Goal: Transaction & Acquisition: Obtain resource

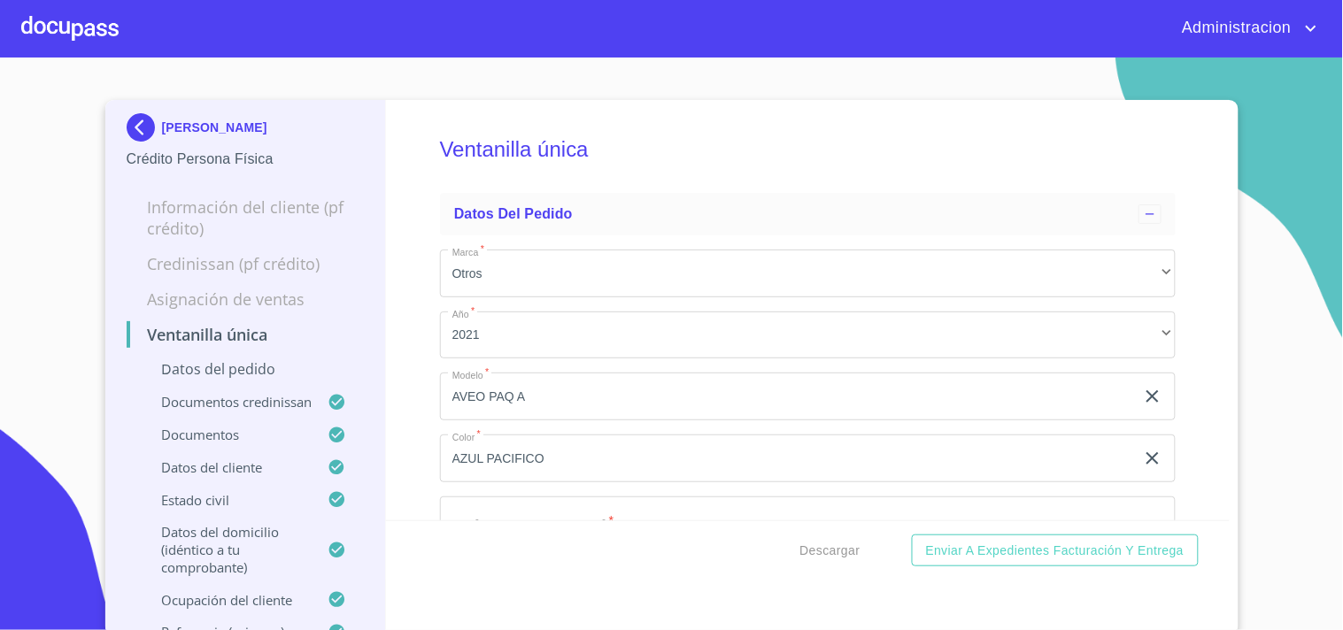
click at [187, 135] on p "[PERSON_NAME]" at bounding box center [214, 127] width 105 height 14
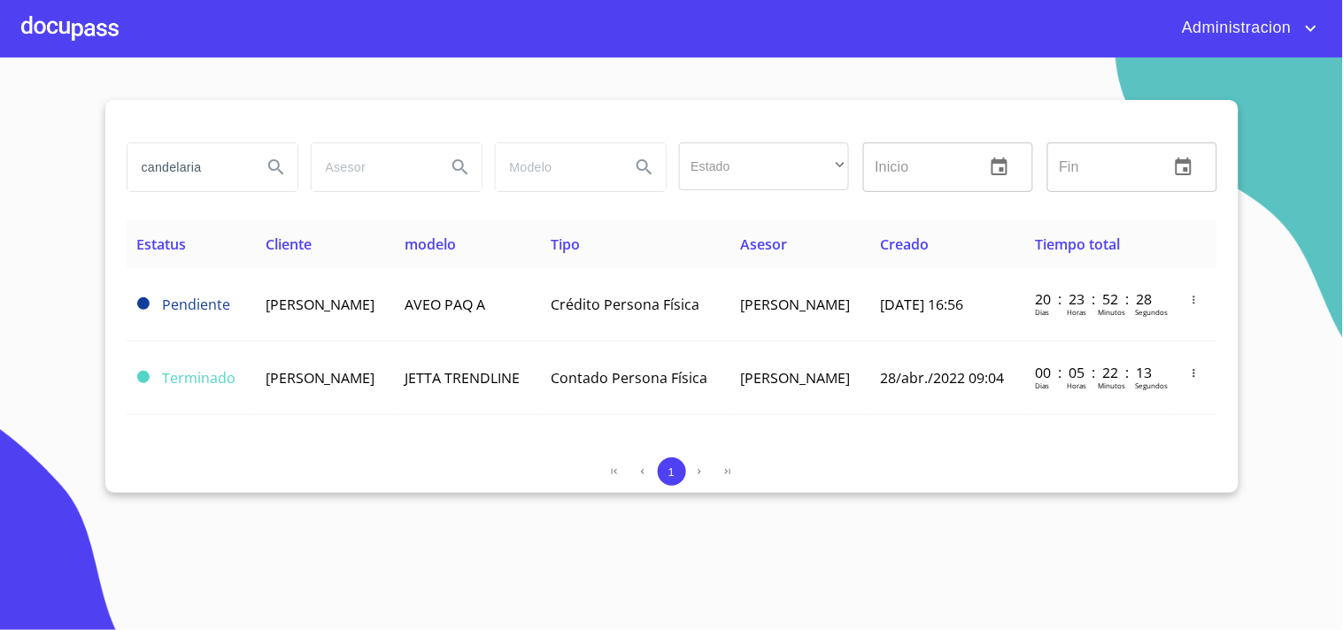
drag, startPoint x: 211, startPoint y: 177, endPoint x: 99, endPoint y: 171, distance: 111.7
click at [118, 172] on div "candelaria Estado ​ ​ Inicio ​ Fin ​ Estatus Cliente modelo Tipo Asesor Creado …" at bounding box center [671, 296] width 1133 height 393
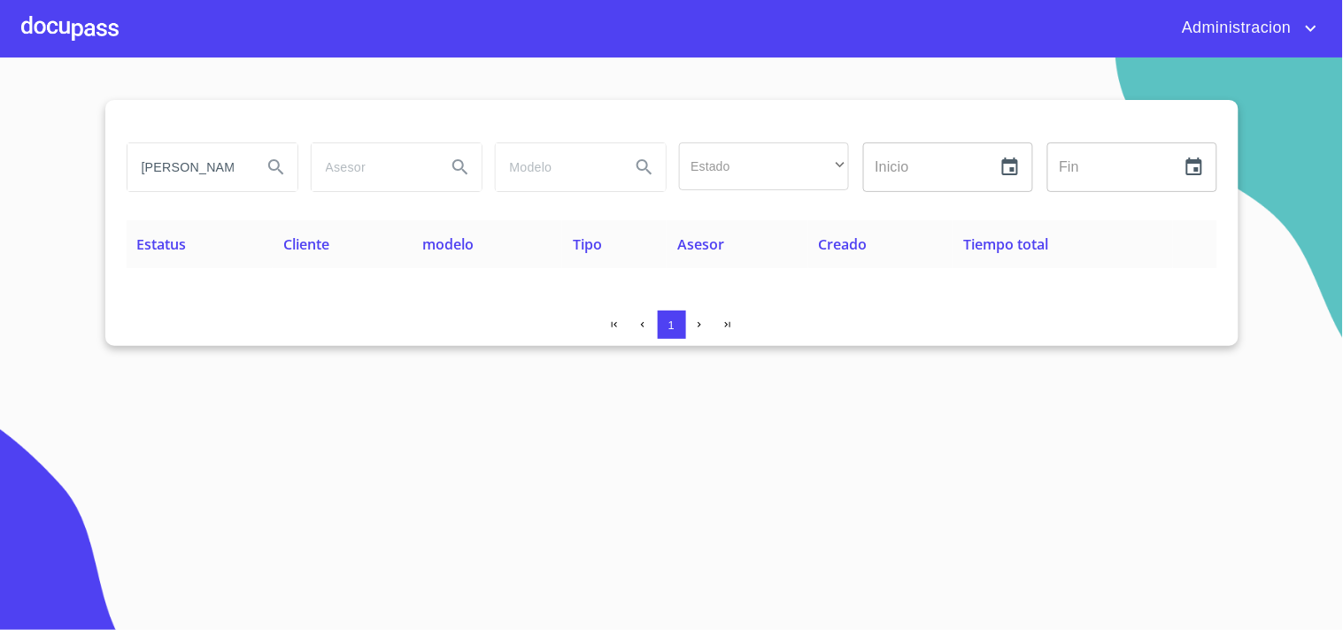
scroll to position [0, 5]
type input "[PERSON_NAME]"
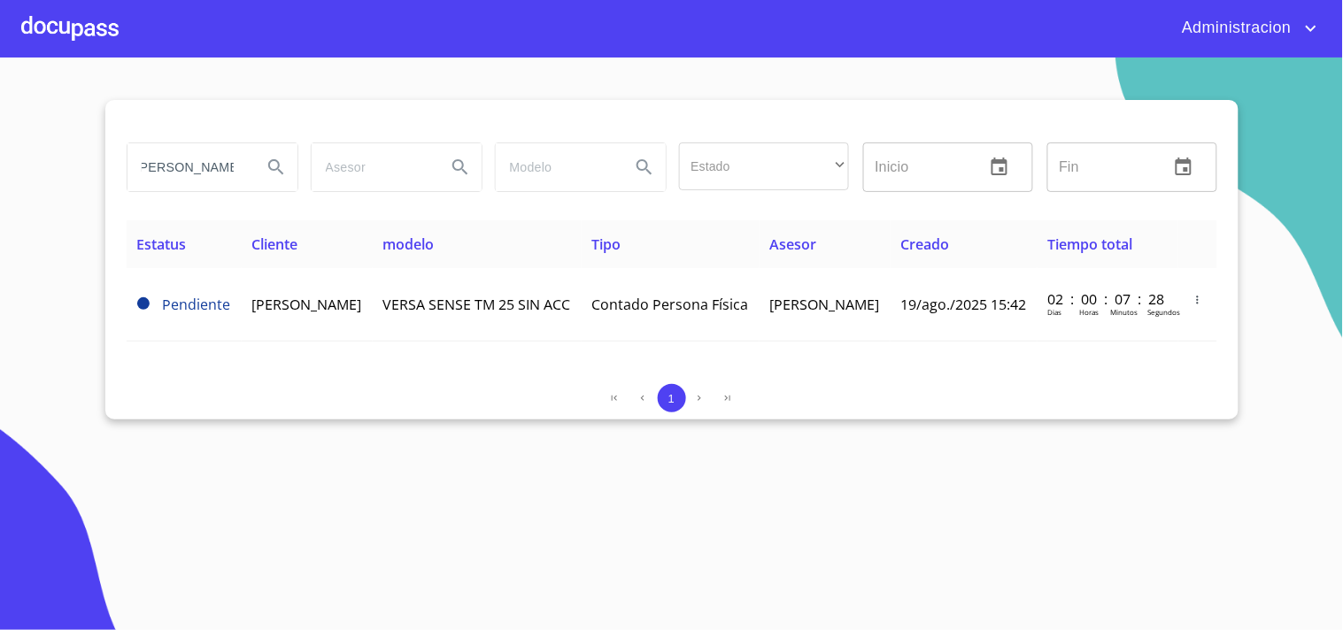
scroll to position [0, 0]
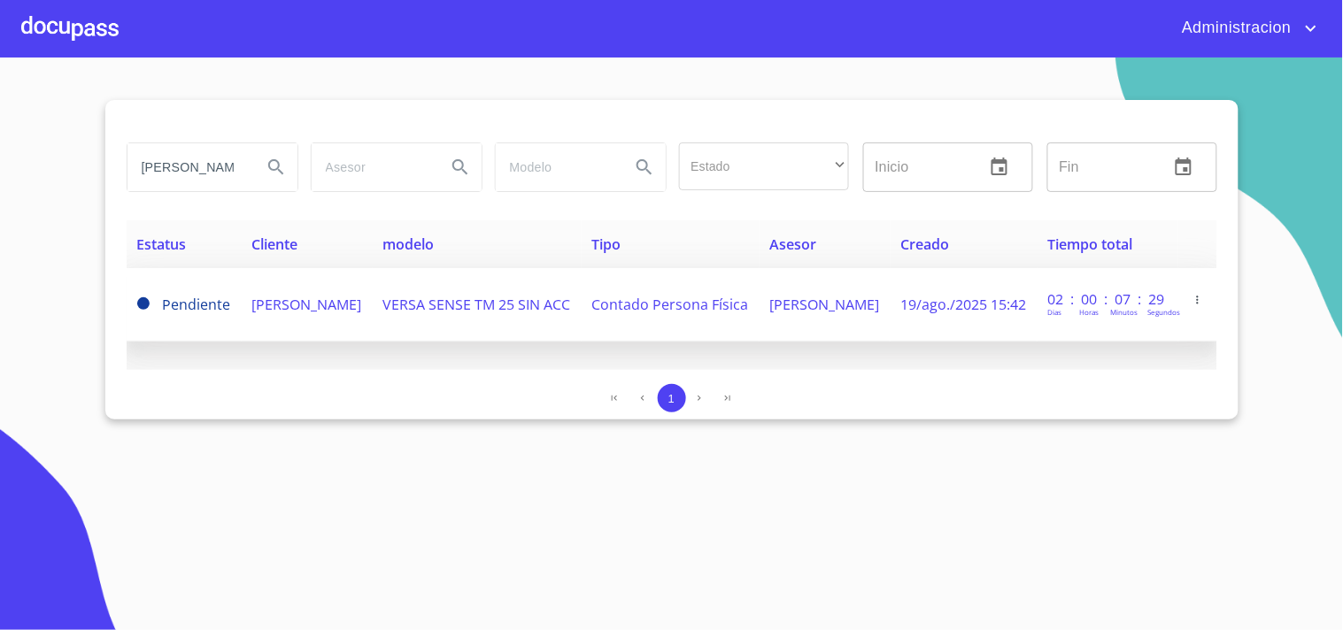
click at [301, 308] on span "[PERSON_NAME]" at bounding box center [307, 304] width 110 height 19
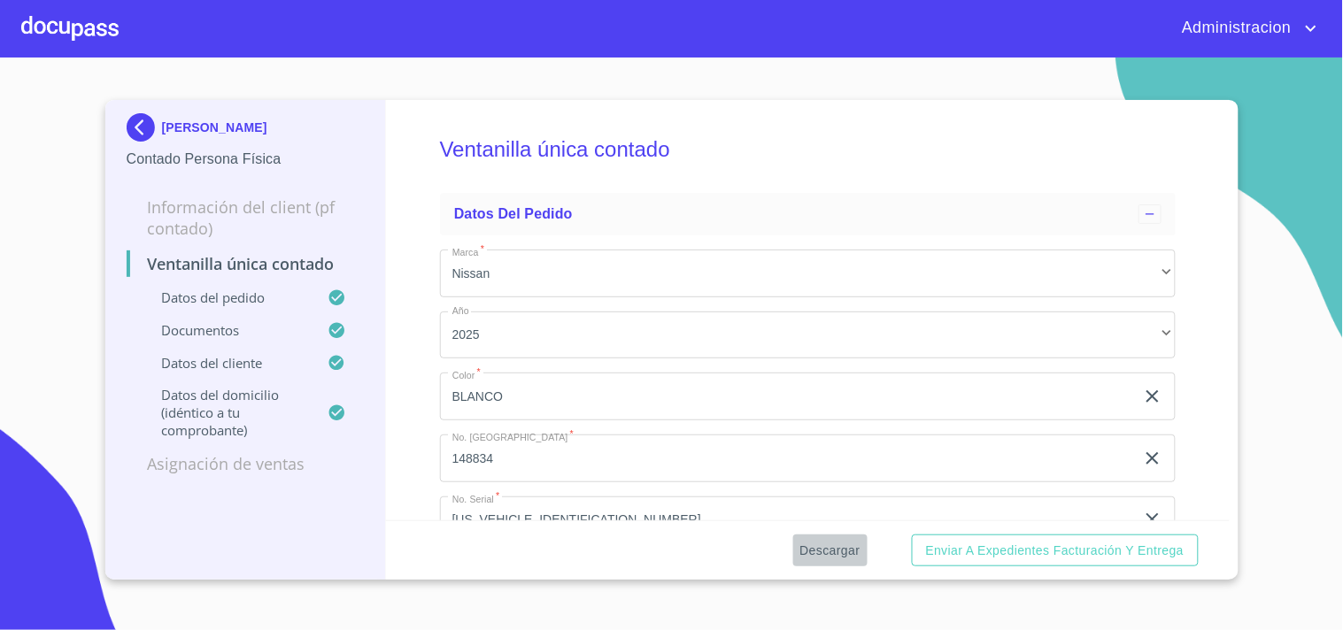
click at [832, 545] on span "Descargar" at bounding box center [830, 551] width 60 height 22
click at [209, 124] on p "[PERSON_NAME]" at bounding box center [214, 127] width 105 height 14
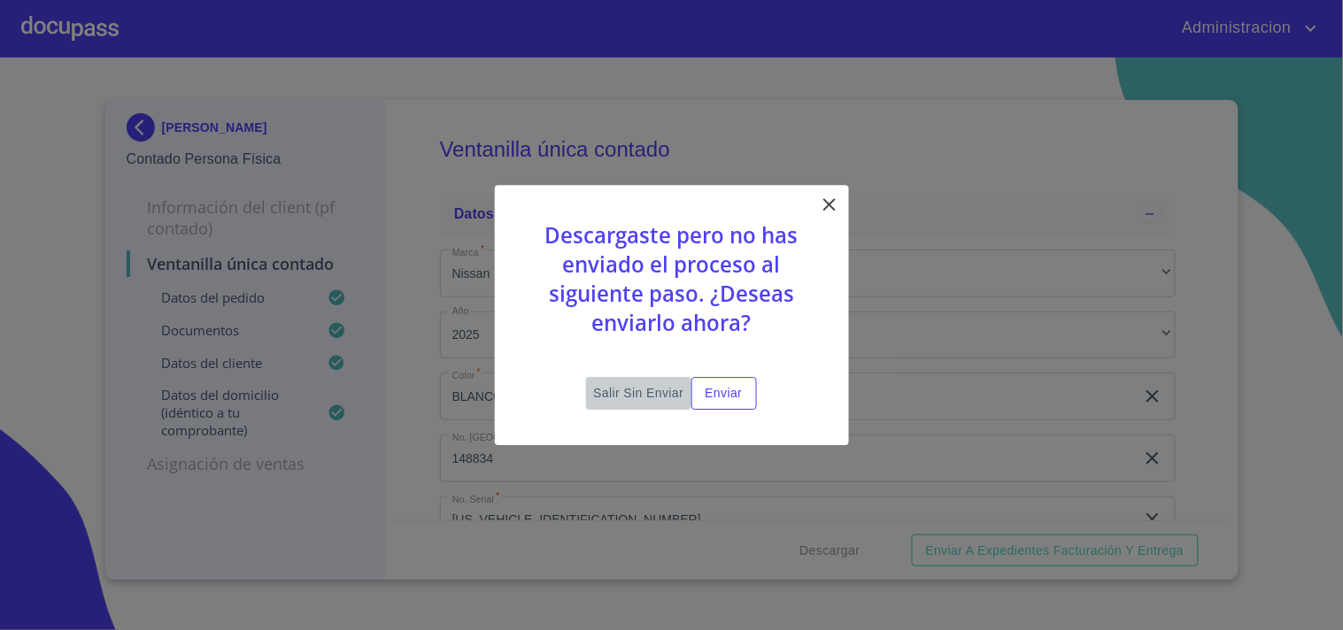
click at [600, 383] on span "Salir sin enviar" at bounding box center [638, 393] width 90 height 22
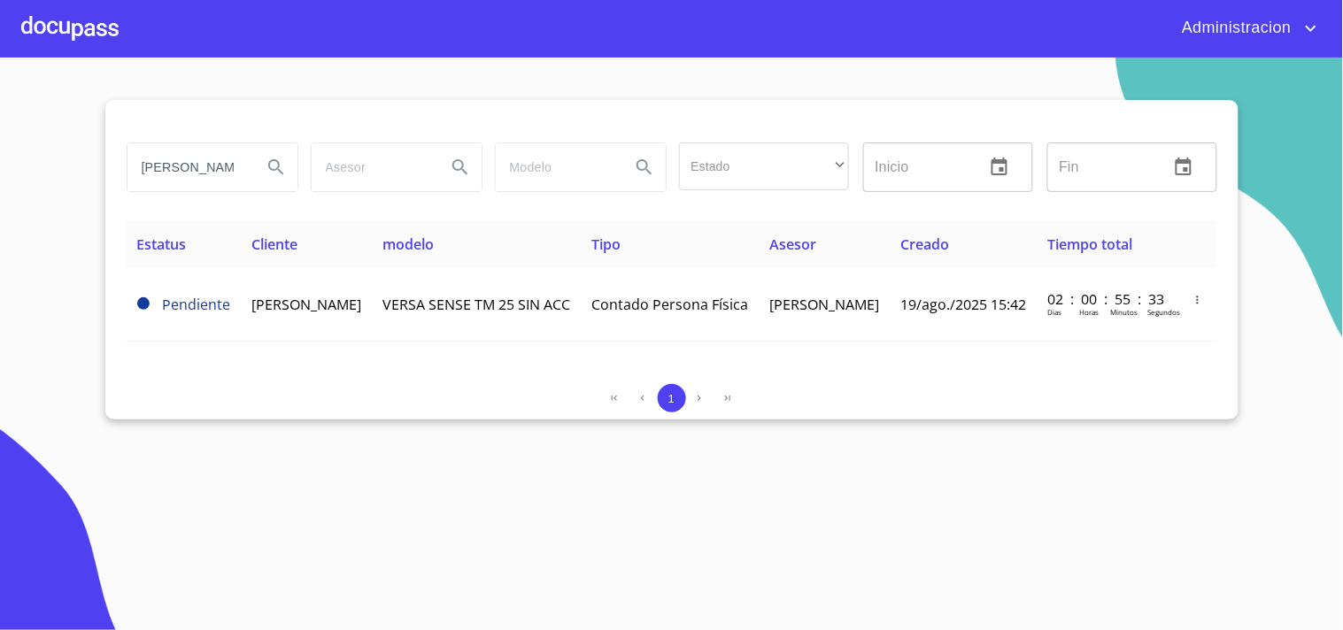
drag, startPoint x: 163, startPoint y: 166, endPoint x: 383, endPoint y: 187, distance: 221.4
click at [383, 187] on div "[PERSON_NAME] Estado ​ ​ Inicio ​ Fin ​" at bounding box center [672, 167] width 1105 height 64
type input "d"
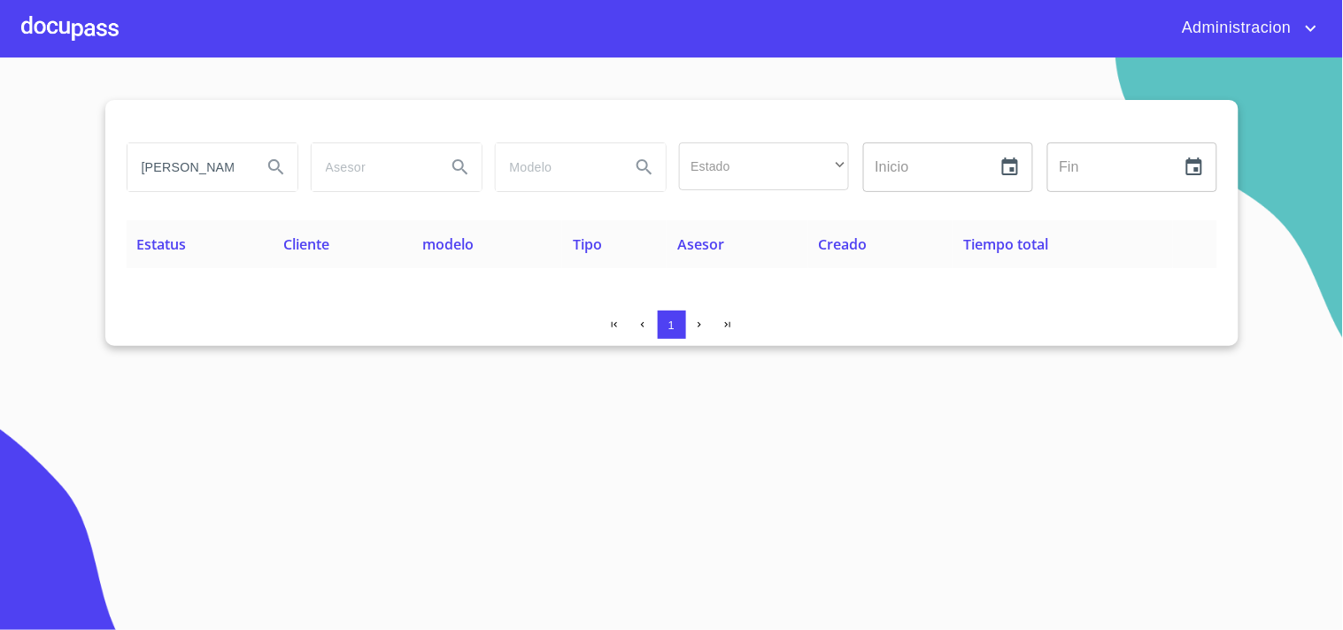
click at [279, 165] on icon "Search" at bounding box center [275, 166] width 15 height 15
click at [205, 165] on input "[PERSON_NAME]" at bounding box center [187, 167] width 120 height 48
click at [274, 160] on icon "Search" at bounding box center [275, 166] width 15 height 15
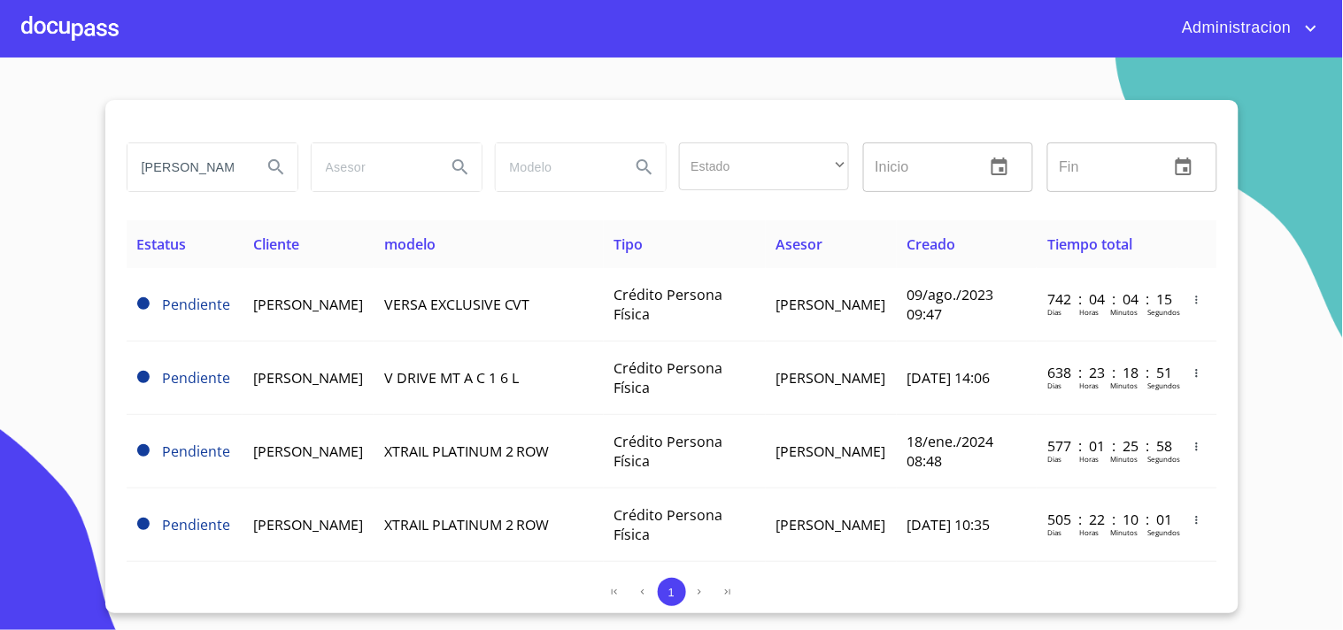
click at [189, 169] on input "[PERSON_NAME]" at bounding box center [187, 167] width 120 height 48
type input "[PERSON_NAME]"
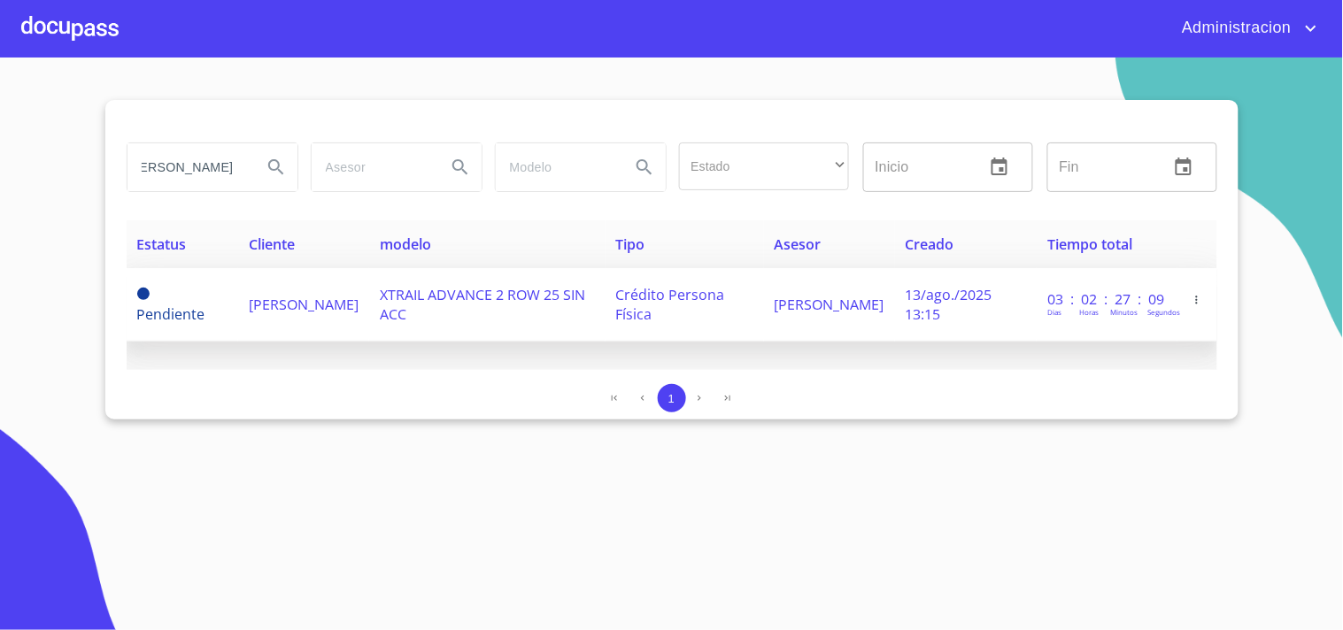
scroll to position [0, 0]
click at [522, 308] on td "XTRAIL ADVANCE 2 ROW 25 SIN ACC" at bounding box center [487, 304] width 236 height 73
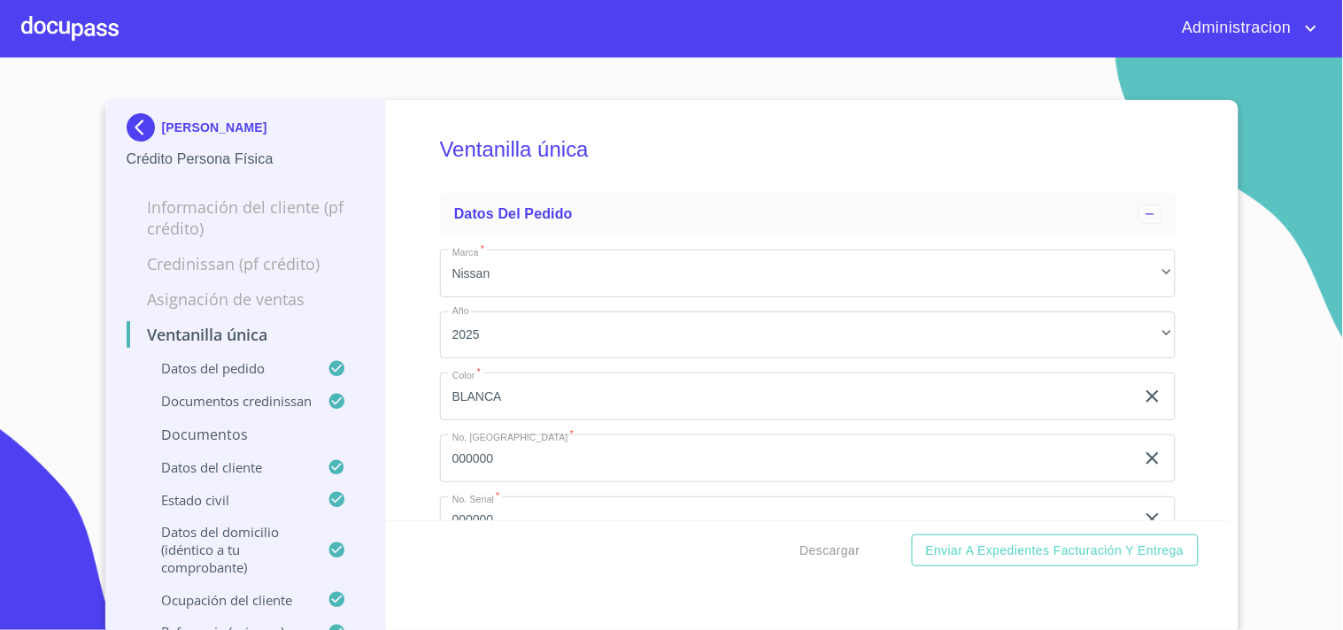
click at [813, 533] on div "Descargar Enviar a Expedientes Facturación y Entrega" at bounding box center [808, 551] width 844 height 60
click at [845, 555] on span "Descargar" at bounding box center [830, 551] width 60 height 22
click at [817, 549] on span "Descargar" at bounding box center [830, 551] width 60 height 22
click at [259, 130] on p "[PERSON_NAME]" at bounding box center [214, 127] width 105 height 14
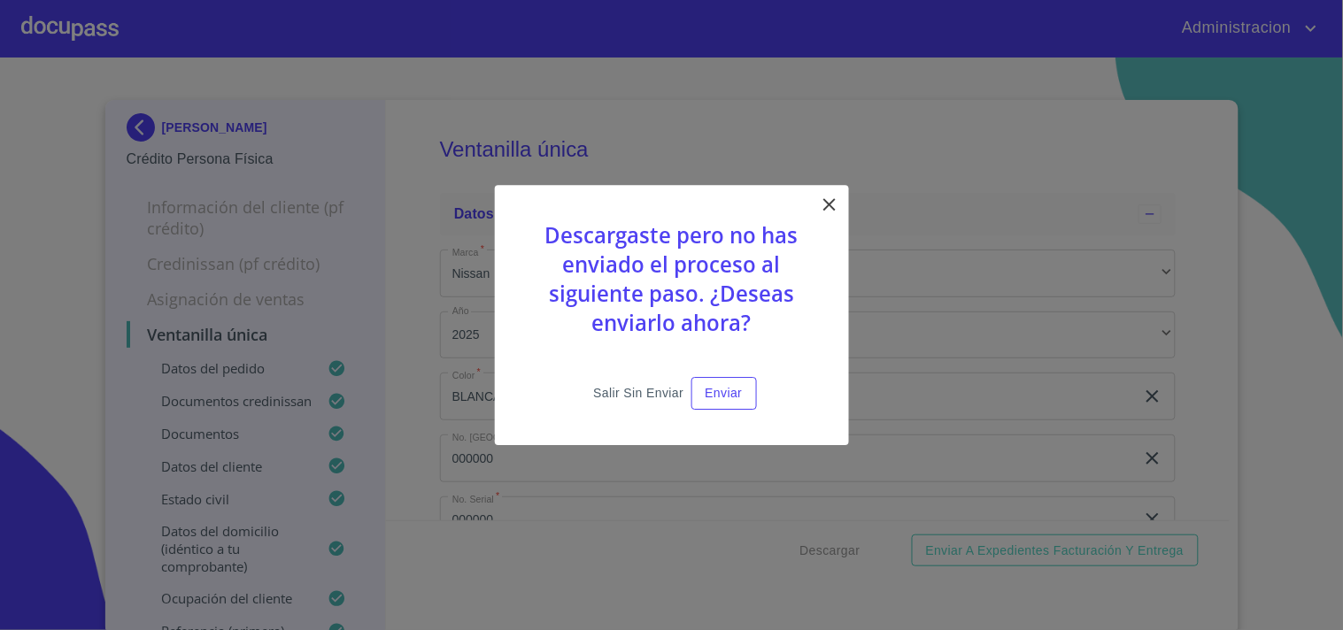
click at [603, 391] on span "Salir sin enviar" at bounding box center [638, 393] width 90 height 22
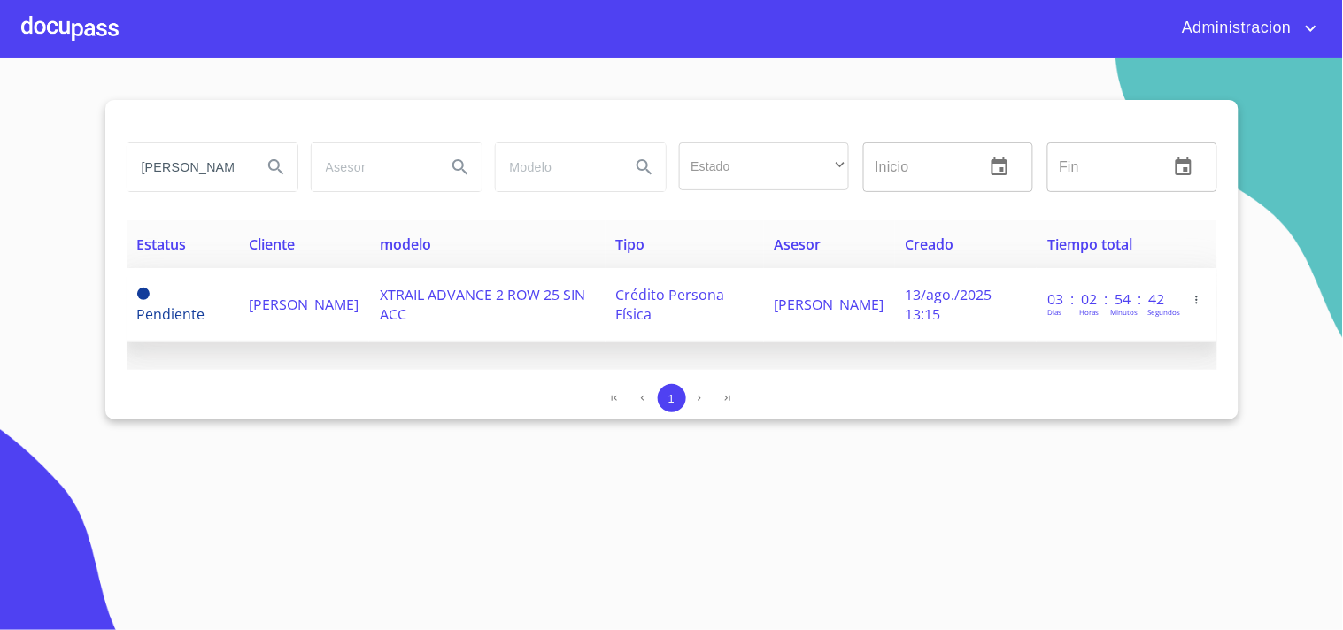
click at [304, 303] on span "[PERSON_NAME]" at bounding box center [304, 304] width 110 height 19
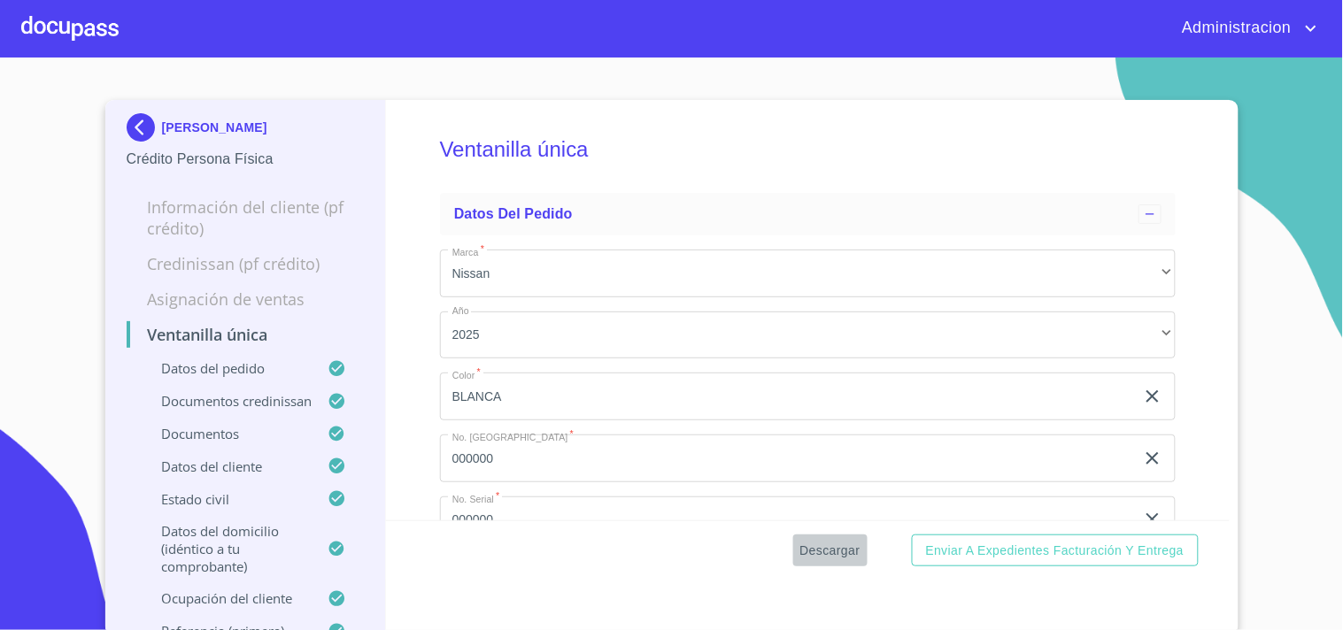
click at [807, 545] on span "Descargar" at bounding box center [830, 551] width 60 height 22
click at [220, 120] on p "[PERSON_NAME]" at bounding box center [214, 127] width 105 height 14
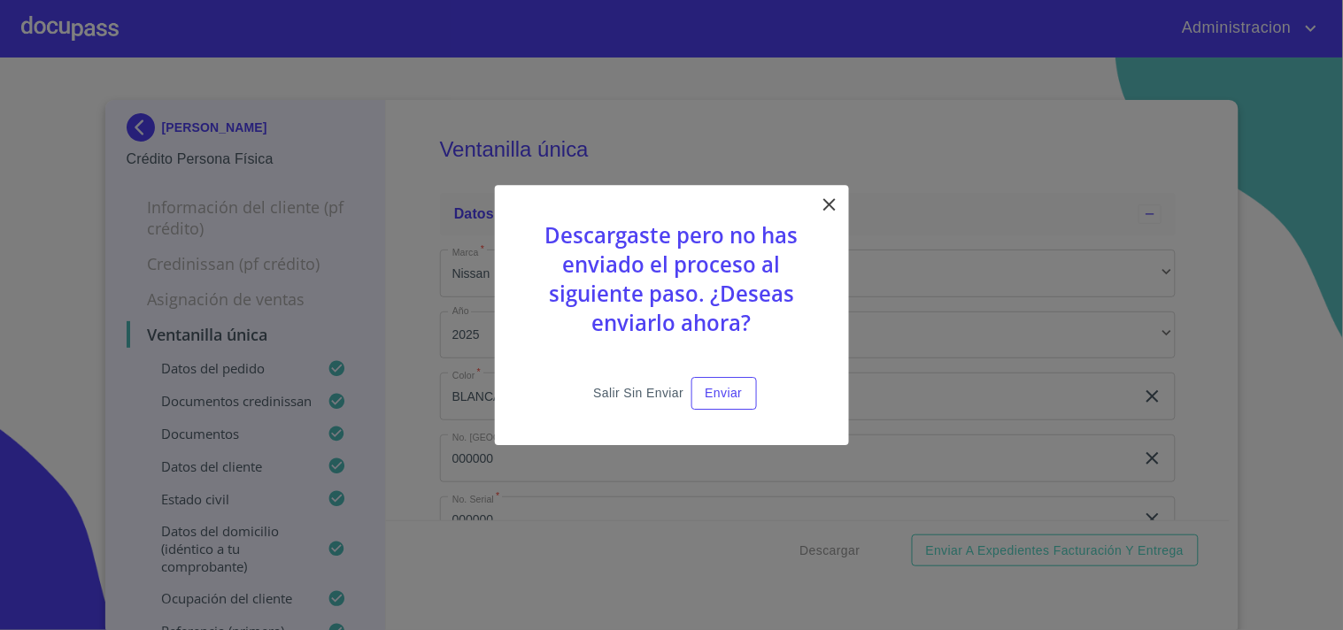
click at [627, 395] on span "Salir sin enviar" at bounding box center [638, 393] width 90 height 22
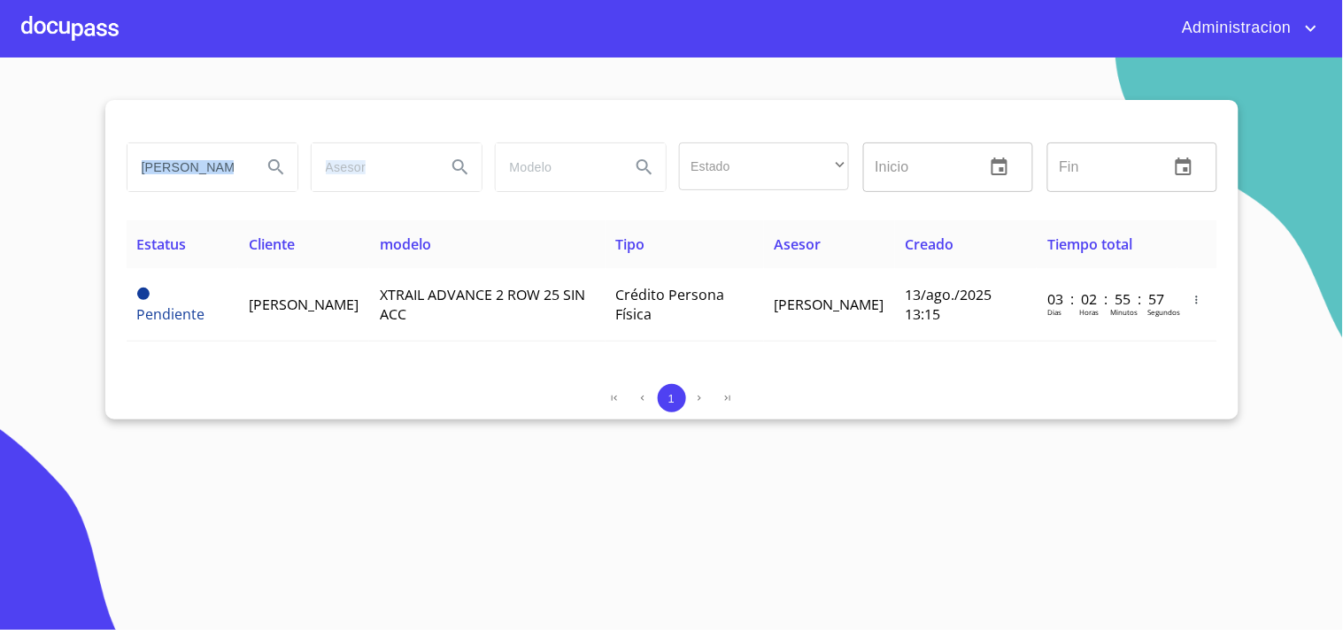
drag, startPoint x: 127, startPoint y: 168, endPoint x: 544, endPoint y: 192, distance: 417.7
click at [542, 191] on div "[PERSON_NAME] Estado ​ ​ Inicio ​ Fin ​" at bounding box center [672, 167] width 1105 height 64
click at [197, 155] on input "[PERSON_NAME]" at bounding box center [187, 167] width 120 height 48
drag, startPoint x: 146, startPoint y: 166, endPoint x: 460, endPoint y: 159, distance: 314.4
click at [411, 161] on div "[PERSON_NAME] Estado ​ ​ Inicio ​ Fin ​" at bounding box center [672, 167] width 1105 height 64
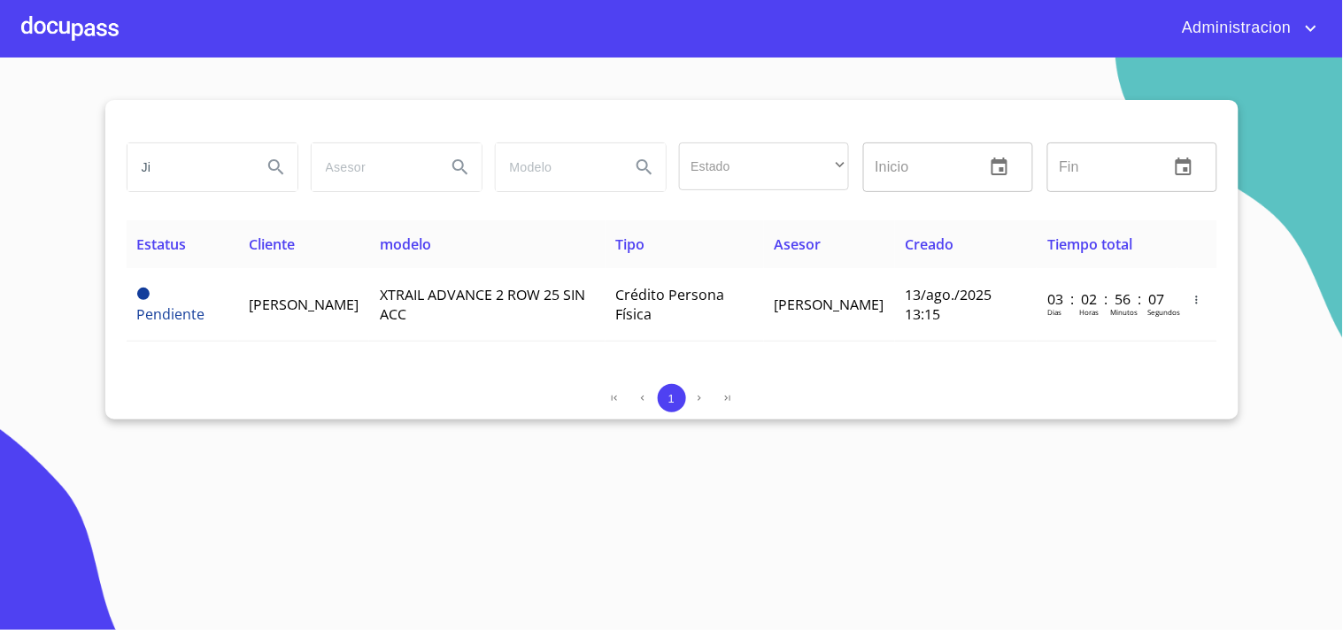
type input "J"
type input "[PERSON_NAME]"
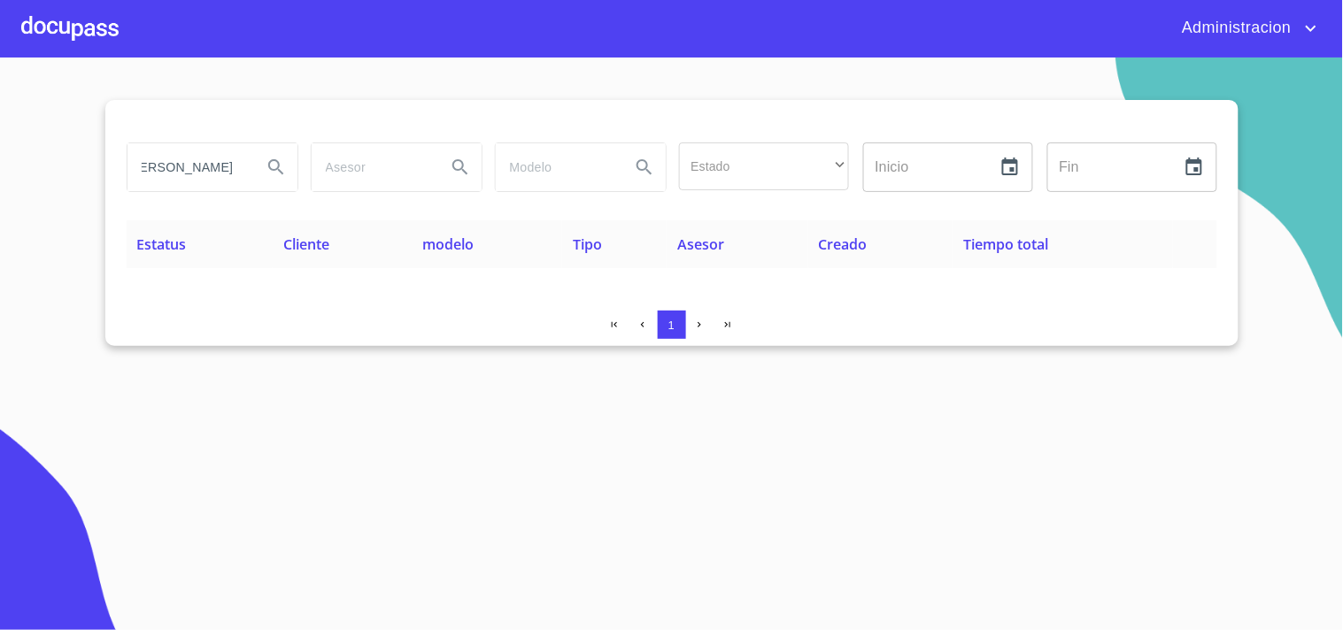
click at [264, 161] on button "Search" at bounding box center [276, 167] width 42 height 42
drag, startPoint x: 139, startPoint y: 168, endPoint x: 591, endPoint y: 175, distance: 452.5
click at [569, 174] on div "ILDITH DEYANIRA Estado ​ ​ Inicio ​ Fin ​" at bounding box center [672, 167] width 1105 height 64
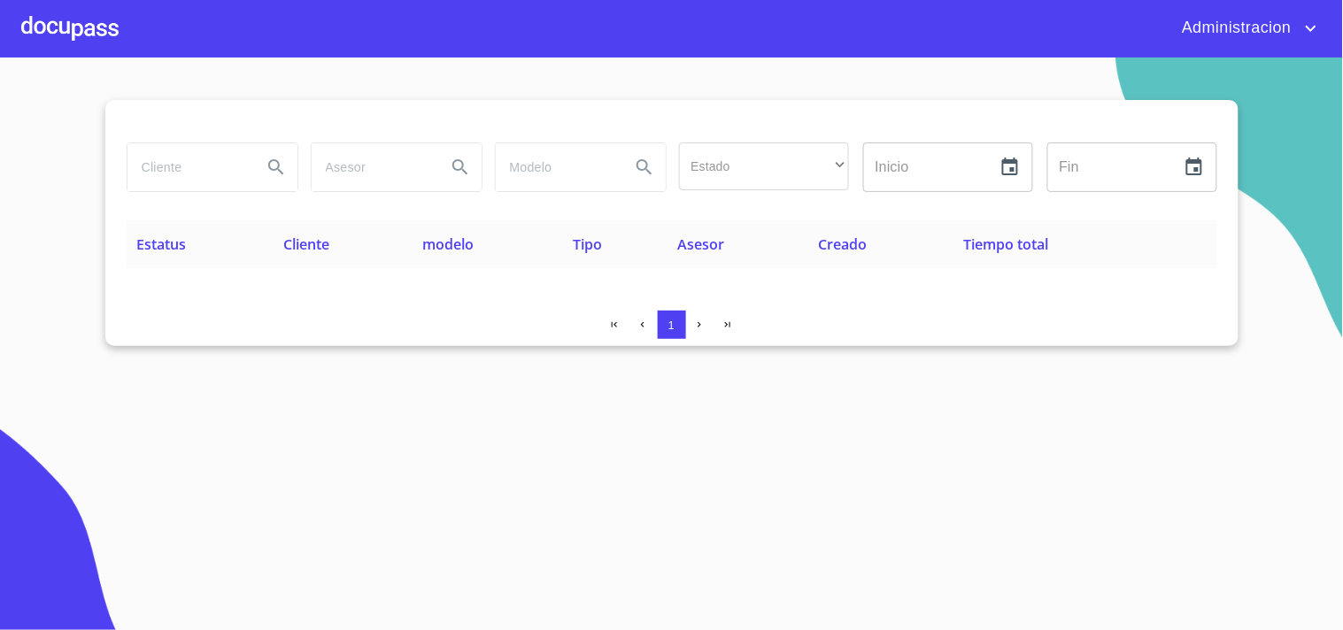
type input "G"
type input "FLORES MARQUEZ"
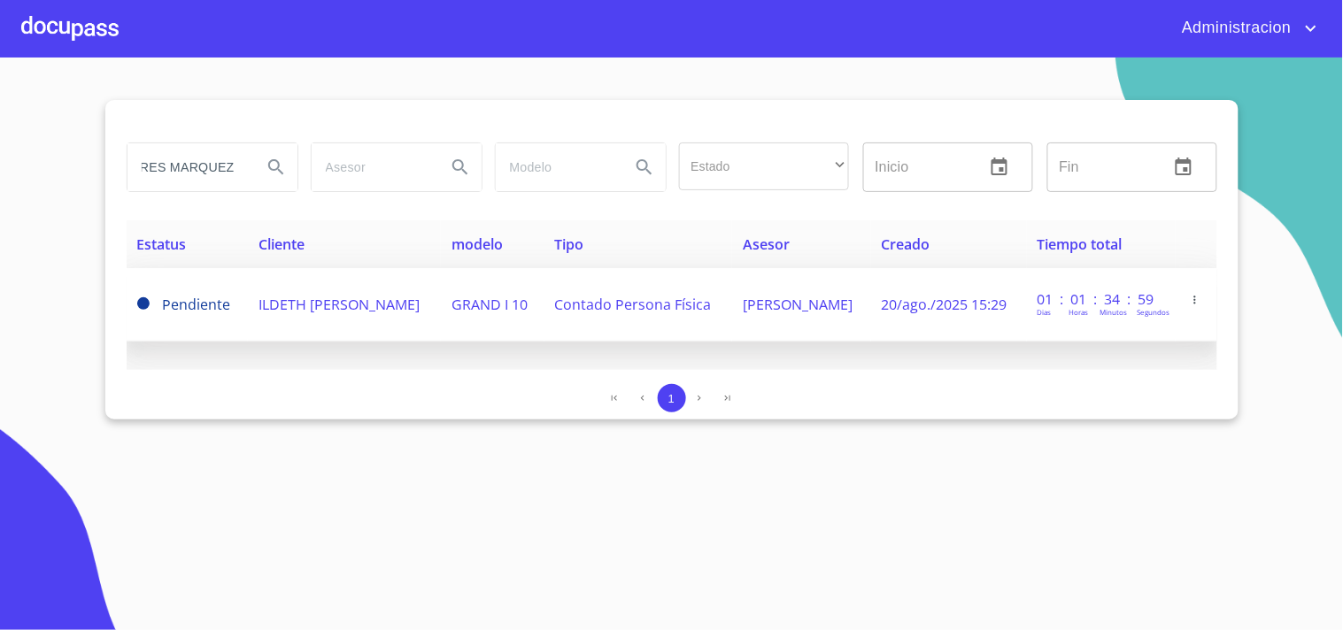
scroll to position [0, 0]
click at [573, 302] on td "Contado Persona Física" at bounding box center [638, 304] width 189 height 73
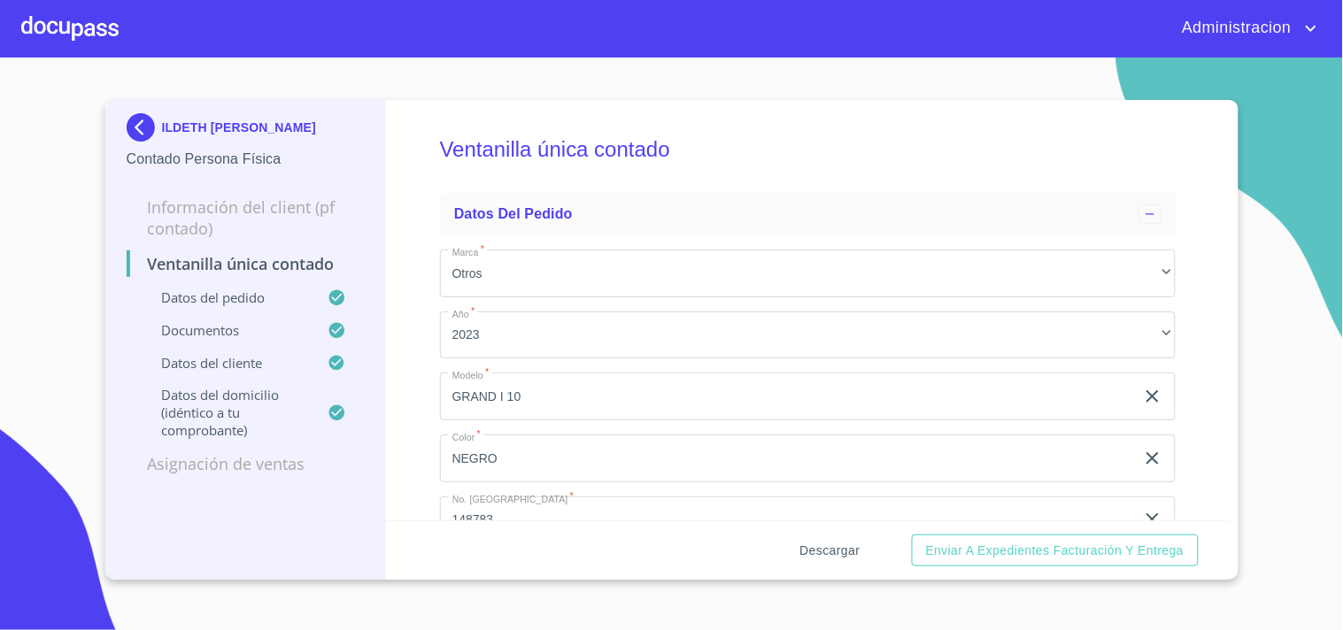
click at [860, 552] on button "Descargar" at bounding box center [830, 551] width 74 height 33
